Goal: Information Seeking & Learning: Learn about a topic

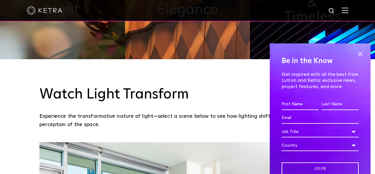
scroll to position [326, 0]
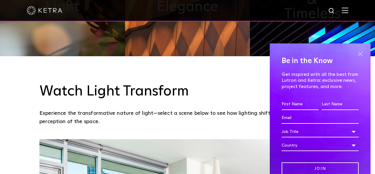
click at [356, 53] on span at bounding box center [360, 53] width 9 height 9
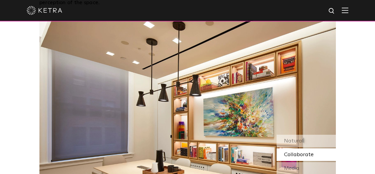
scroll to position [504, 0]
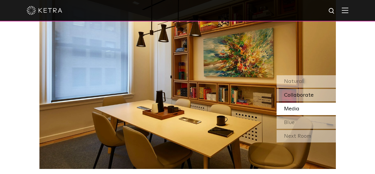
click at [298, 92] on span "Collaborate" at bounding box center [299, 94] width 30 height 5
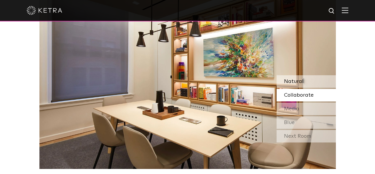
click at [306, 81] on div "Natural" at bounding box center [306, 81] width 59 height 12
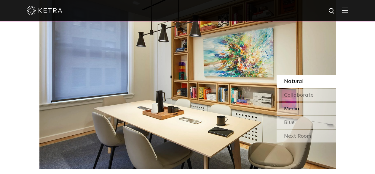
click at [301, 105] on div "Media" at bounding box center [306, 108] width 59 height 12
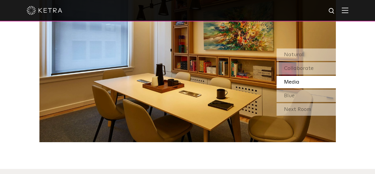
scroll to position [534, 0]
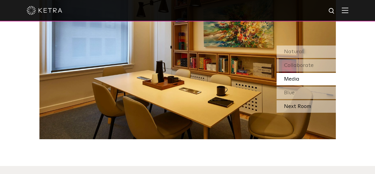
click at [321, 104] on div "Next Room" at bounding box center [306, 106] width 59 height 12
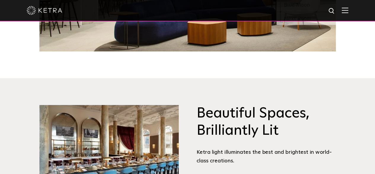
scroll to position [653, 0]
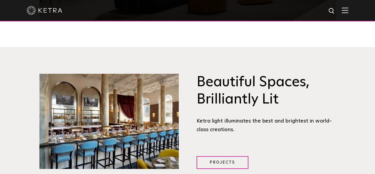
click at [342, 4] on div at bounding box center [188, 10] width 322 height 21
click at [347, 10] on img at bounding box center [345, 10] width 7 height 6
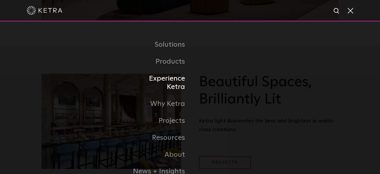
click at [178, 82] on link "Experience Ketra" at bounding box center [159, 83] width 61 height 26
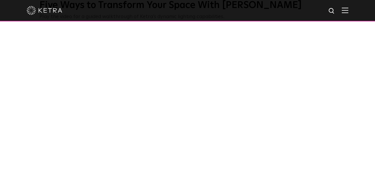
scroll to position [208, 0]
